Goal: Entertainment & Leisure: Consume media (video, audio)

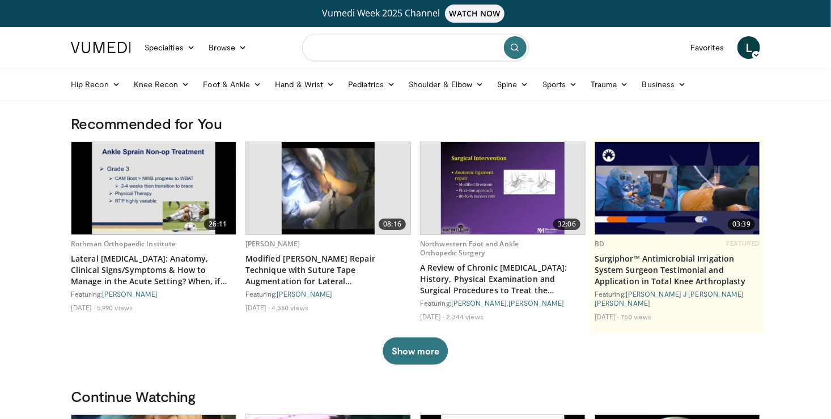
click at [397, 37] on input "Search topics, interventions" at bounding box center [415, 47] width 227 height 27
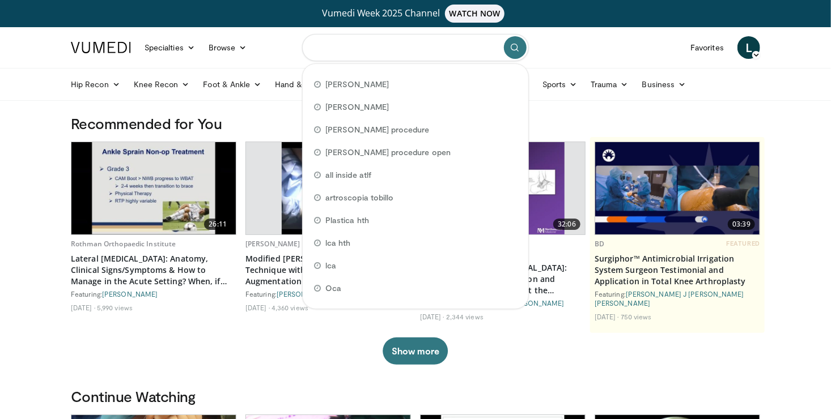
type input "*"
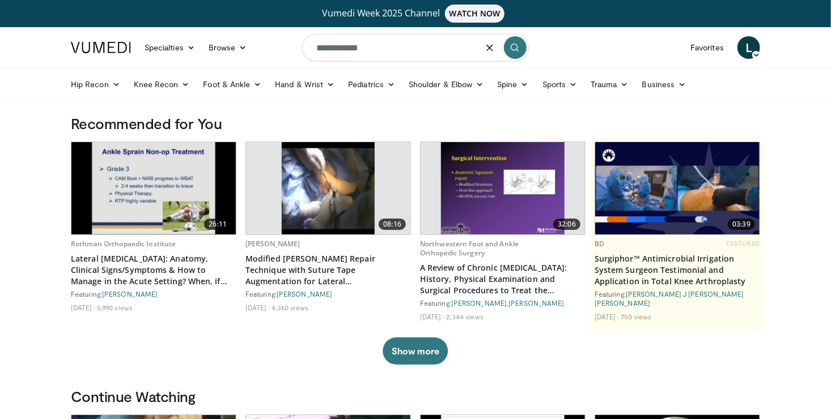
type input "**********"
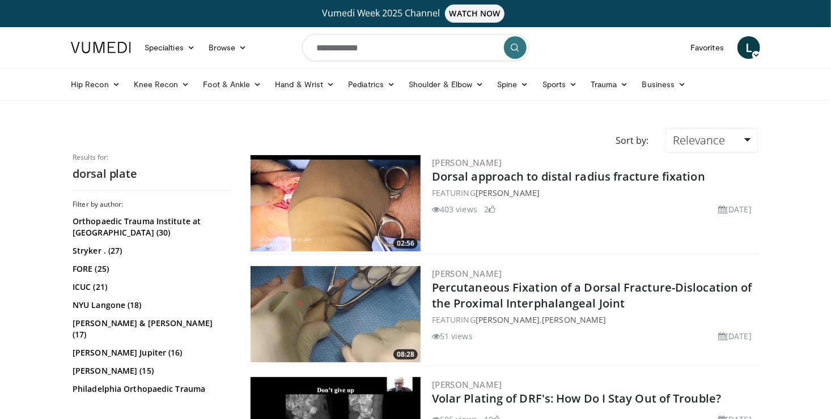
click at [826, 55] on header "Specialties Adult & Family Medicine Allergy, Asthma, Immunology Anesthesiology …" at bounding box center [415, 64] width 831 height 74
click at [337, 203] on img at bounding box center [336, 203] width 170 height 96
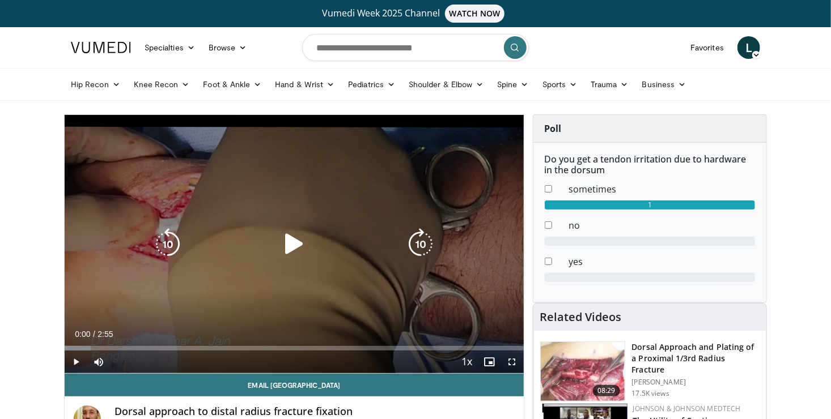
click at [295, 239] on icon "Video Player" at bounding box center [294, 244] width 32 height 32
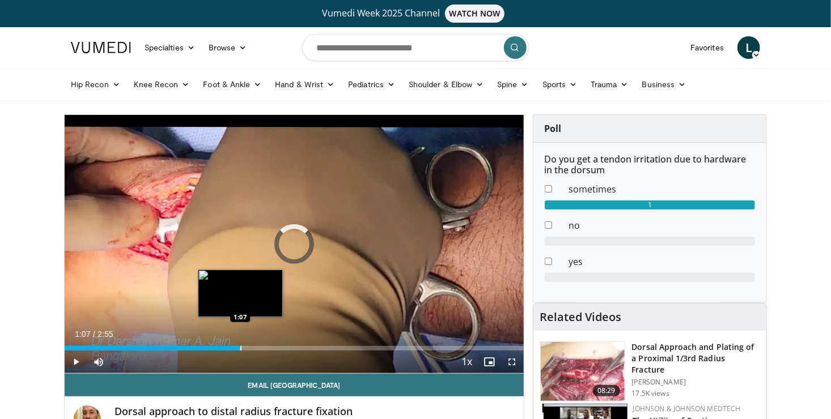
click at [240, 346] on div "Progress Bar" at bounding box center [240, 348] width 1 height 5
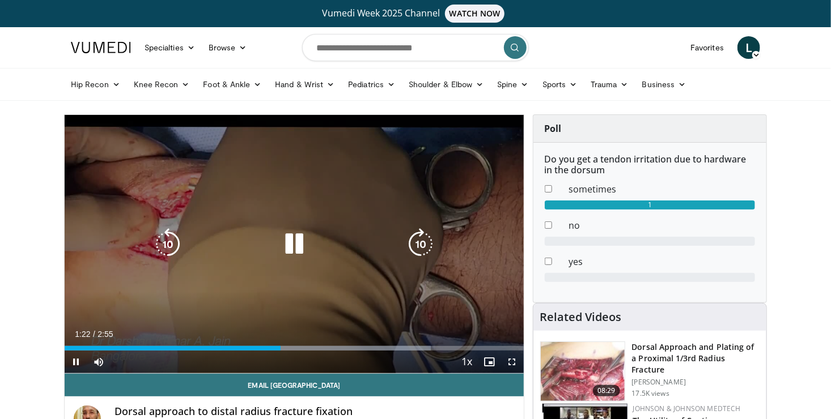
click at [290, 244] on icon "Video Player" at bounding box center [294, 244] width 32 height 32
click at [300, 237] on icon "Video Player" at bounding box center [294, 244] width 32 height 32
click at [214, 318] on div "10 seconds Tap to unmute" at bounding box center [294, 244] width 459 height 258
click at [363, 243] on div "Video Player" at bounding box center [293, 244] width 275 height 23
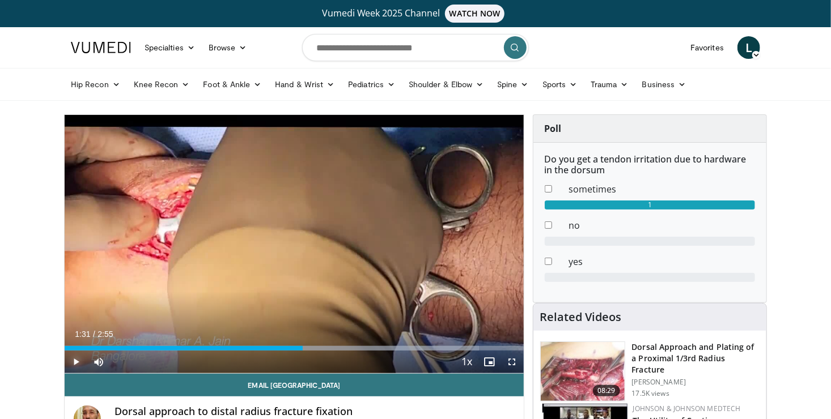
click at [78, 360] on span "Video Player" at bounding box center [76, 362] width 23 height 23
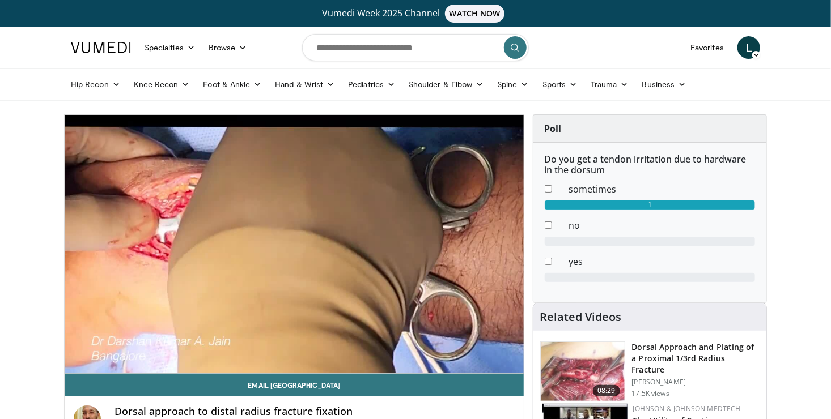
click at [79, 360] on video-js "**********" at bounding box center [294, 244] width 459 height 259
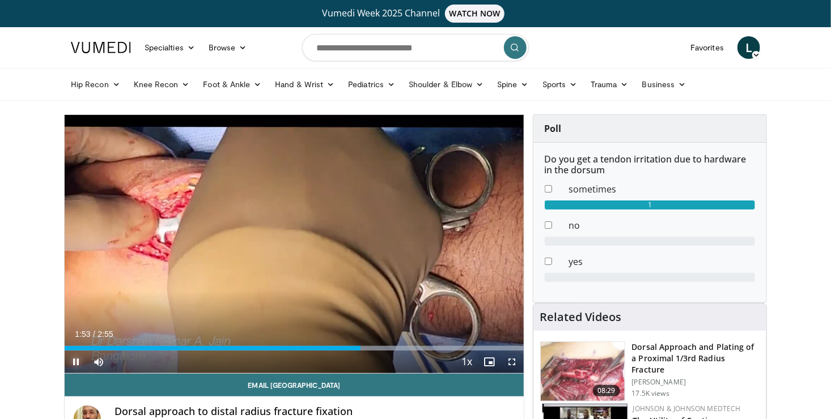
click at [80, 354] on span "Video Player" at bounding box center [76, 362] width 23 height 23
